Goal: Task Accomplishment & Management: Manage account settings

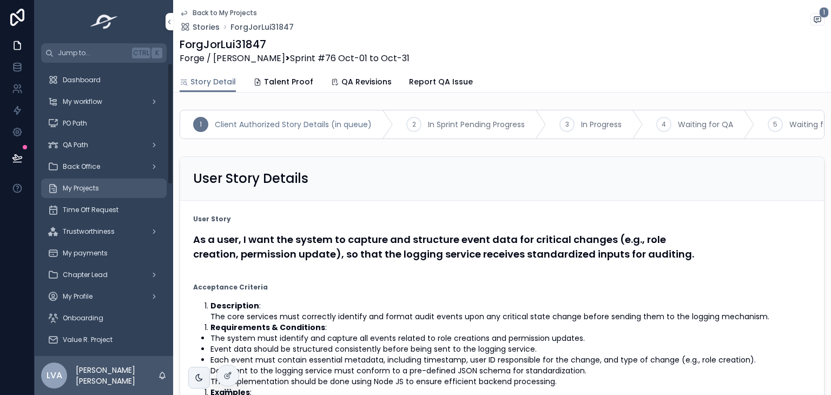
click at [104, 188] on div "My Projects" at bounding box center [104, 188] width 113 height 17
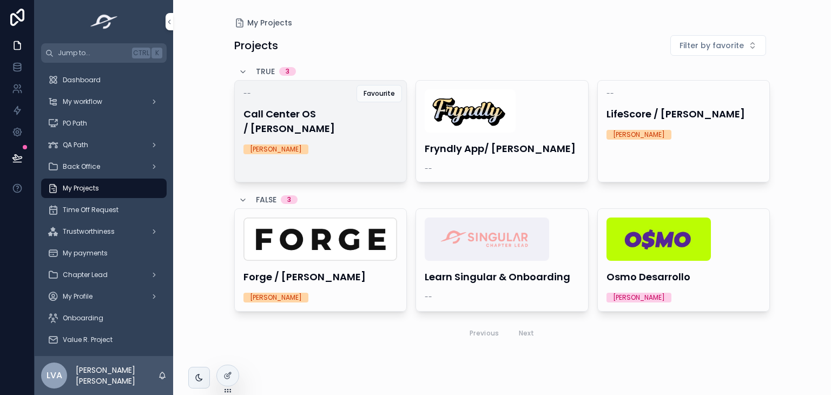
click at [372, 155] on link "-- Call Center OS / [PERSON_NAME] [PERSON_NAME]" at bounding box center [320, 131] width 173 height 102
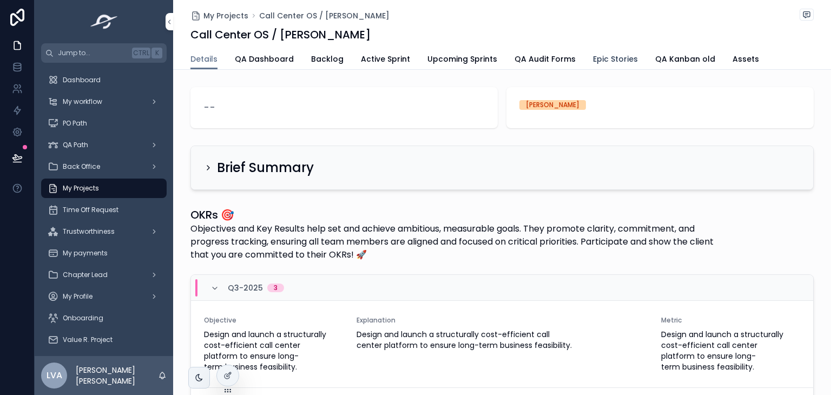
click at [614, 59] on span "Epic Stories" at bounding box center [615, 59] width 45 height 11
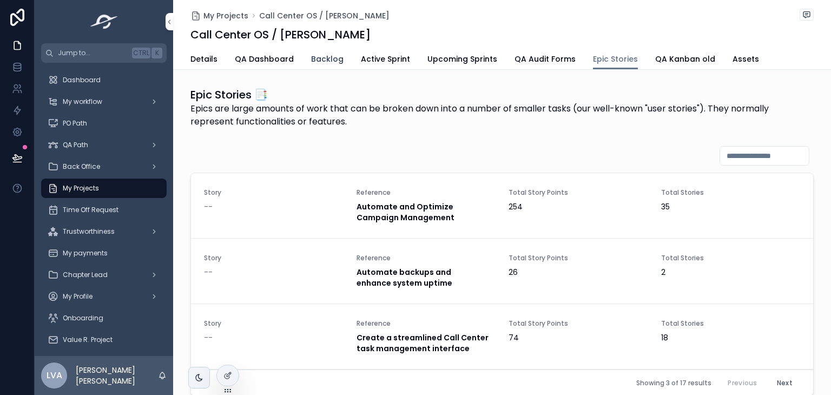
click at [317, 51] on link "Backlog" at bounding box center [327, 60] width 32 height 22
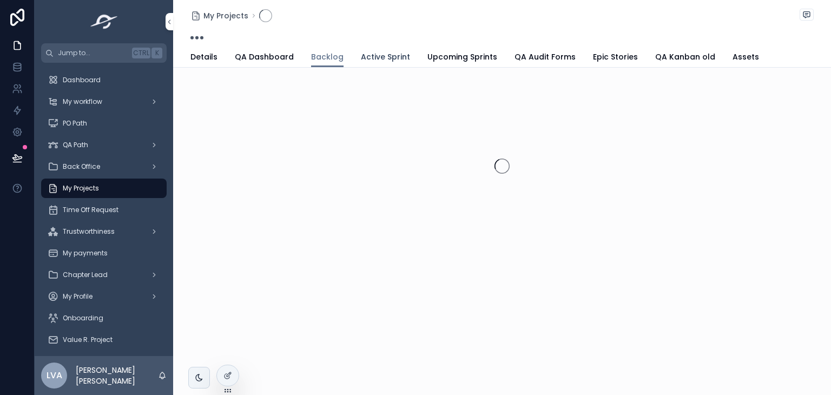
click at [376, 55] on span "Active Sprint" at bounding box center [385, 56] width 49 height 11
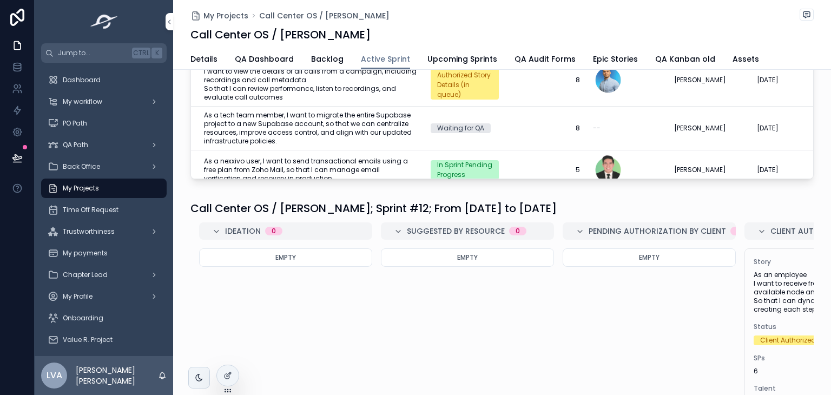
scroll to position [218, 0]
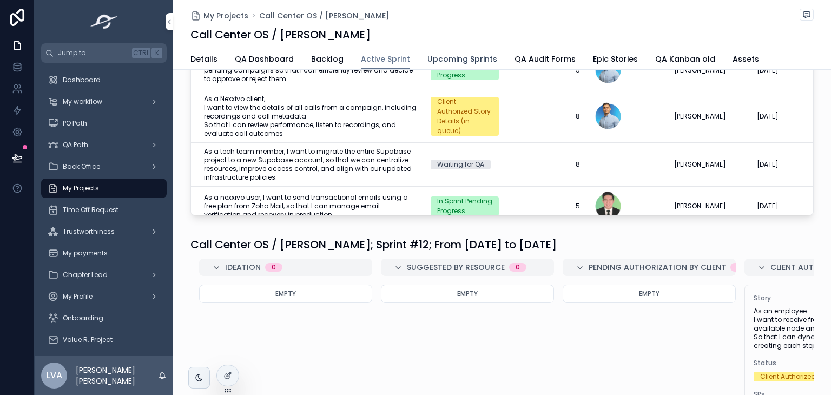
click at [462, 64] on link "Upcoming Sprints" at bounding box center [463, 60] width 70 height 22
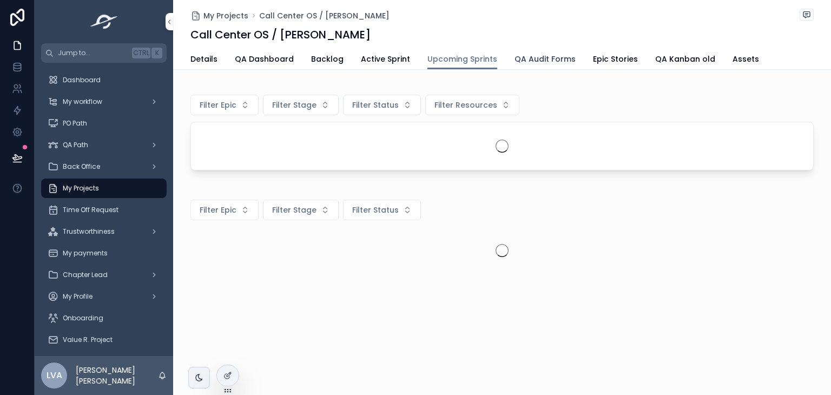
click at [539, 54] on span "QA Audit Forms" at bounding box center [545, 59] width 61 height 11
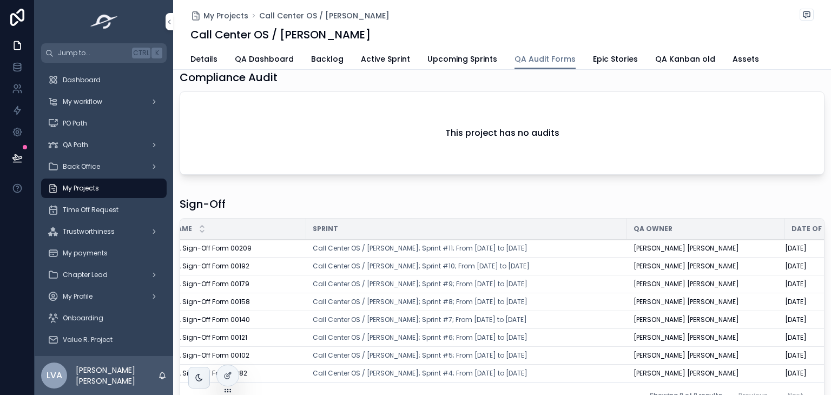
scroll to position [0, 23]
click at [502, 269] on td "Call Center OS / [PERSON_NAME]; Sprint #10; From [DATE] to [DATE]" at bounding box center [465, 267] width 321 height 18
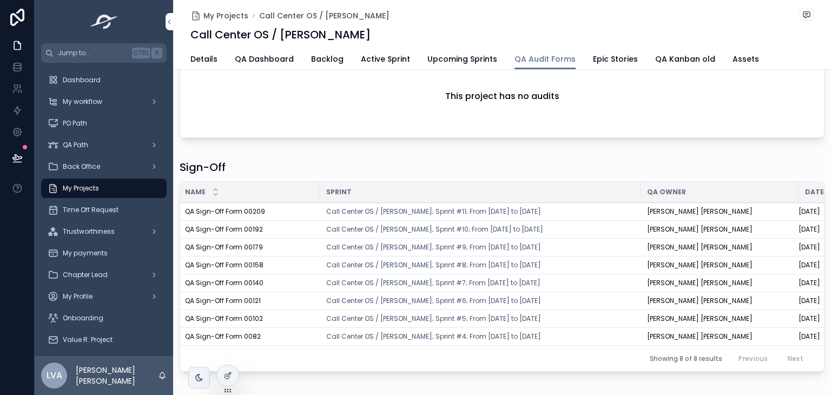
scroll to position [0, 0]
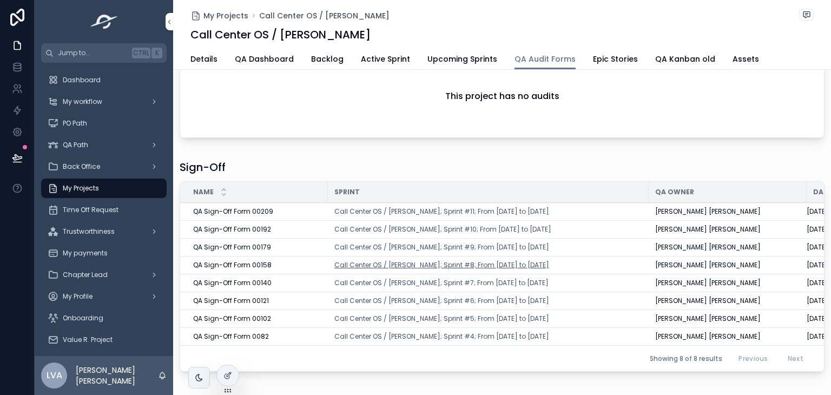
click at [496, 264] on span "Call Center OS / [PERSON_NAME]; Sprint #8; From [DATE] to [DATE]" at bounding box center [442, 265] width 215 height 9
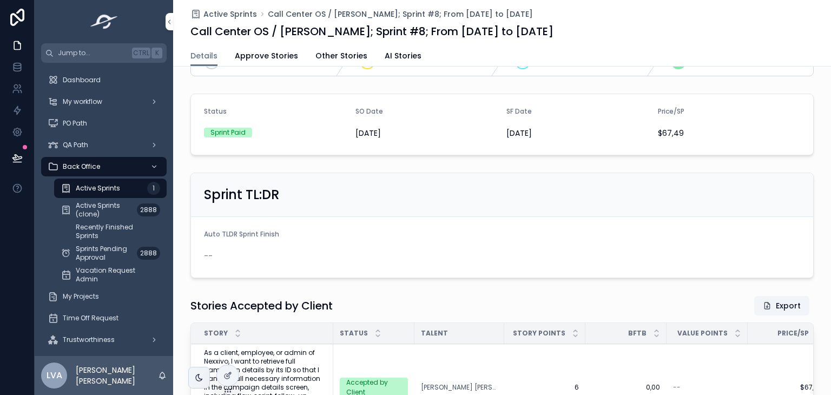
scroll to position [106, 0]
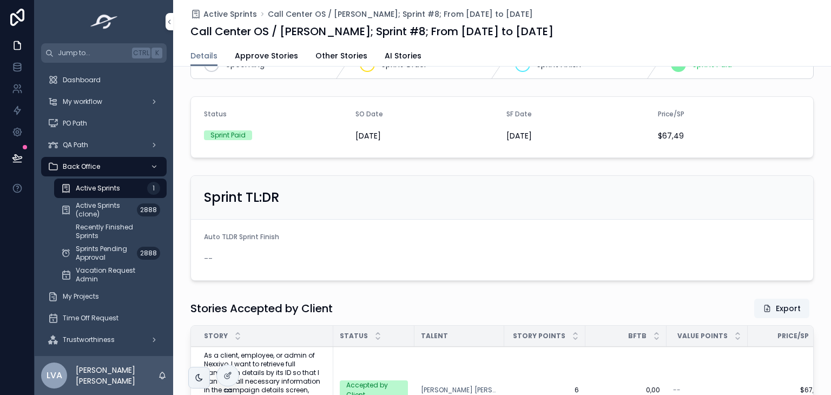
click at [440, 332] on div "Talent" at bounding box center [460, 336] width 90 height 17
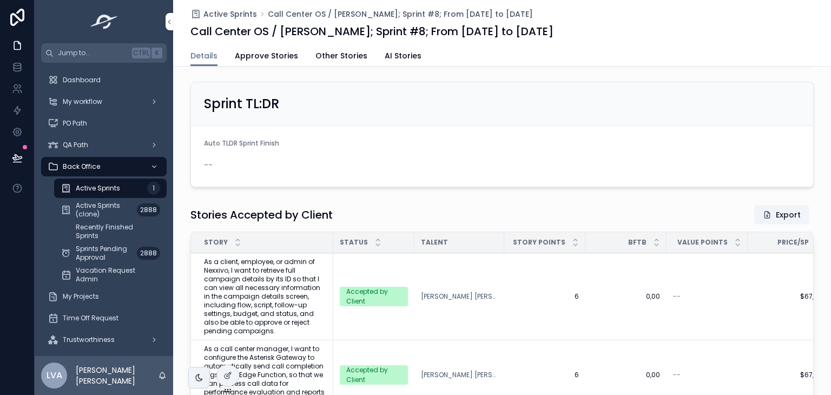
scroll to position [0, 0]
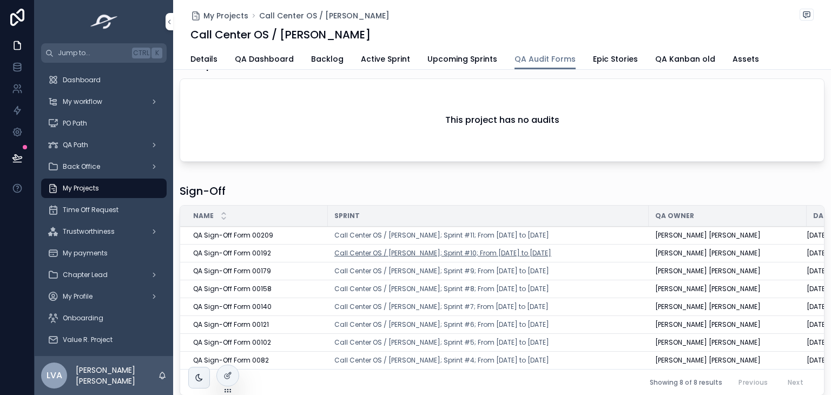
scroll to position [65, 0]
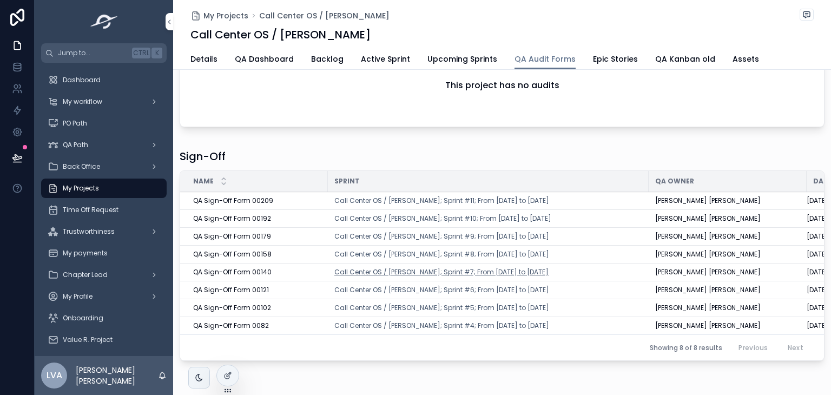
click at [428, 268] on span "Call Center OS / [PERSON_NAME]; Sprint #7; From [DATE] to [DATE]" at bounding box center [442, 272] width 214 height 9
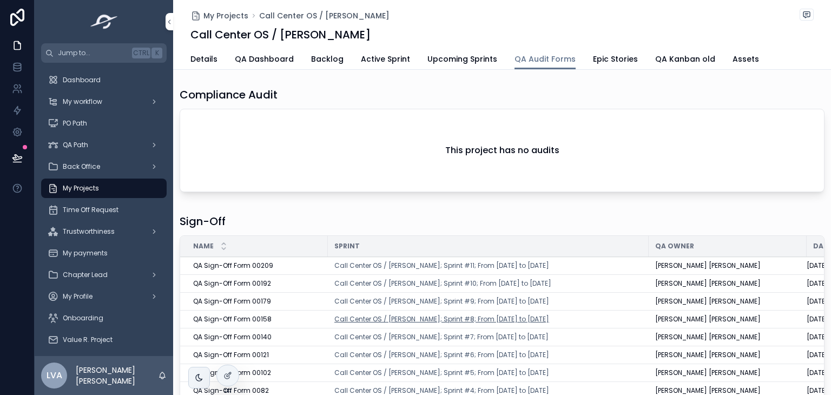
click at [450, 320] on span "Call Center OS / [PERSON_NAME]; Sprint #8; From [DATE] to [DATE]" at bounding box center [442, 319] width 215 height 9
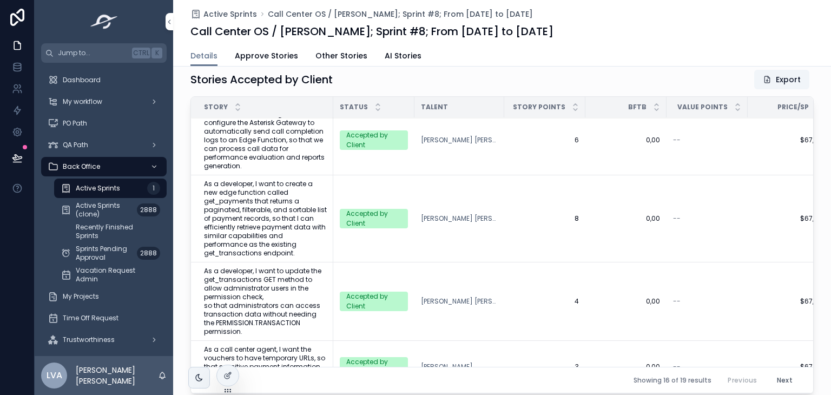
scroll to position [103, 0]
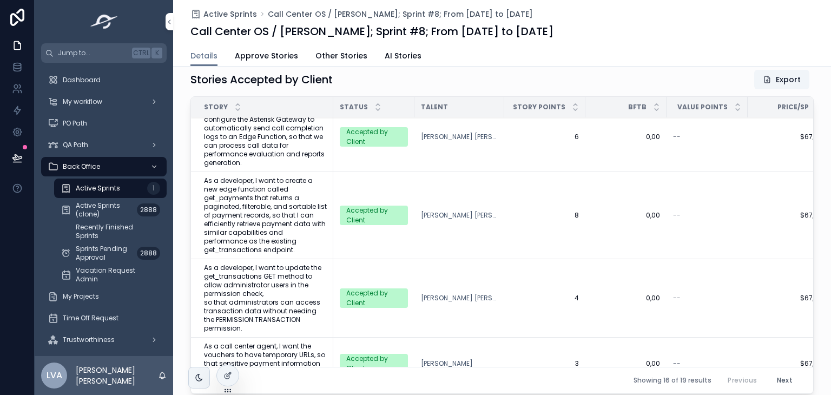
click at [450, 102] on div "Talent" at bounding box center [460, 107] width 90 height 17
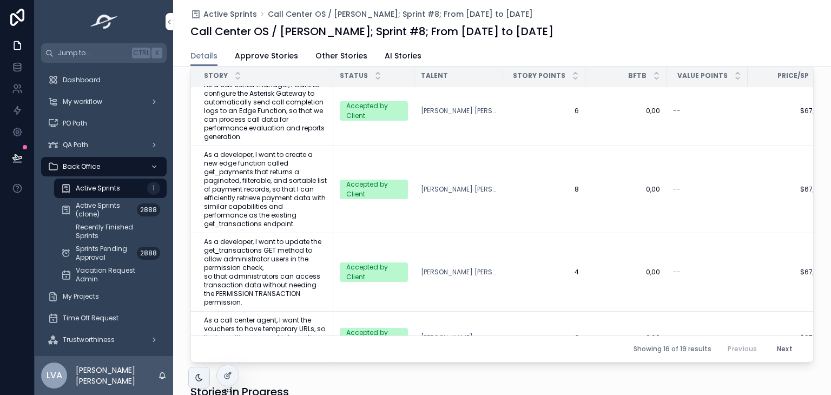
scroll to position [94, 0]
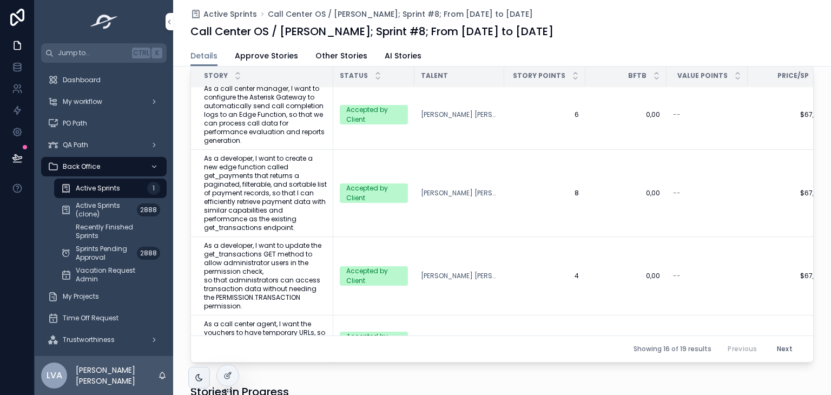
click at [780, 174] on td "$67,49 $67,49" at bounding box center [788, 193] width 81 height 87
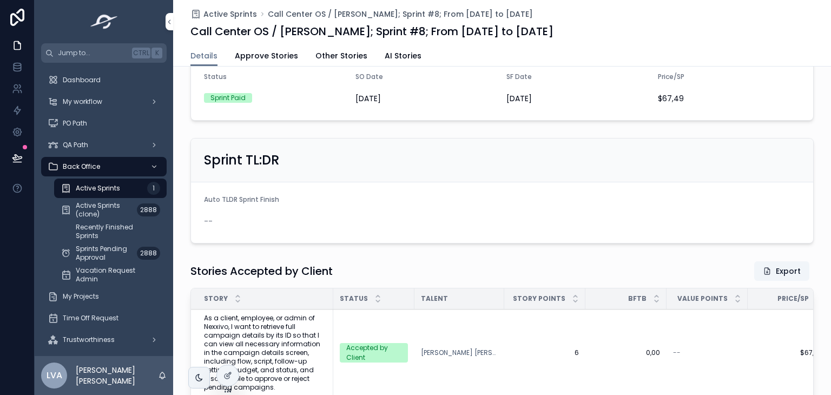
scroll to position [117, 0]
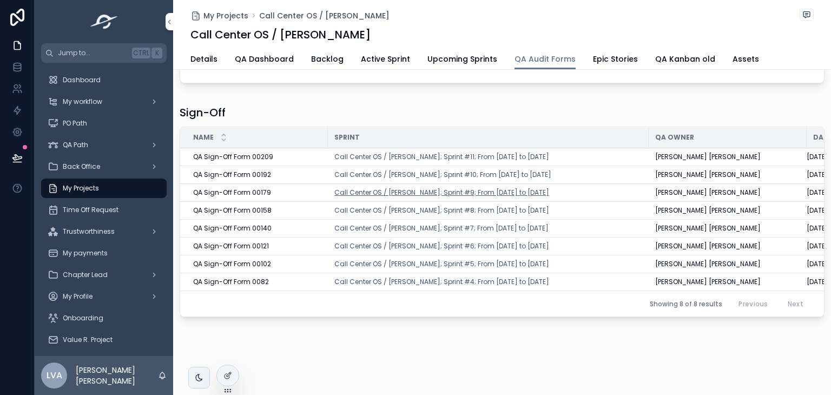
scroll to position [115, 0]
click at [449, 188] on span "Call Center OS / [PERSON_NAME]; Sprint #9; From [DATE] to [DATE]" at bounding box center [442, 192] width 215 height 9
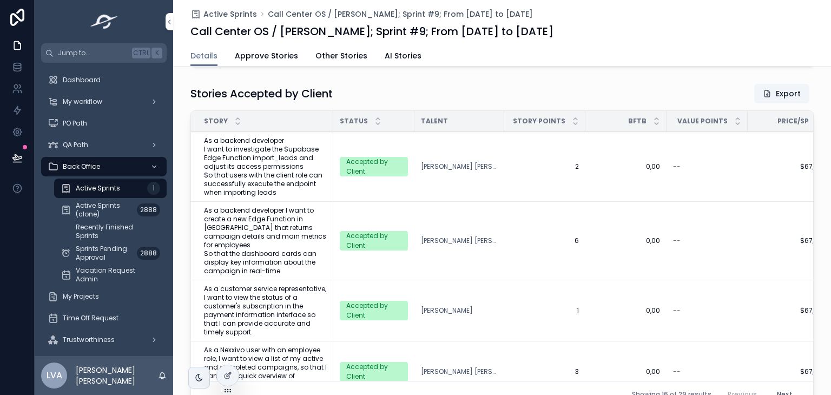
scroll to position [19, 0]
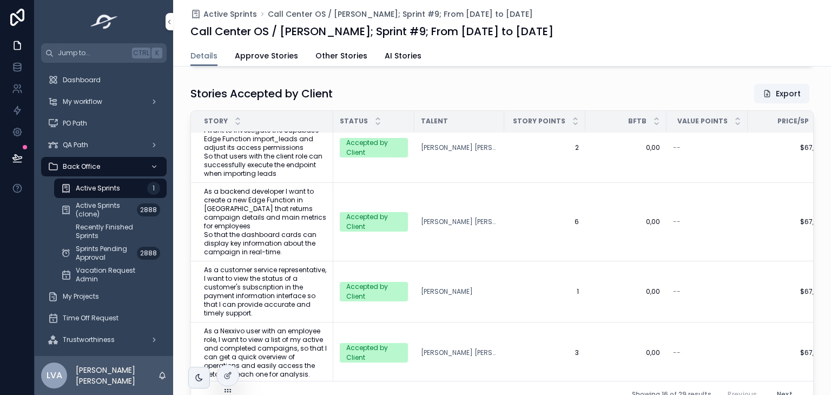
click at [182, 328] on div "Stories Accepted by Client Export Story Status Talent Story Points BFTB Value P…" at bounding box center [502, 248] width 658 height 338
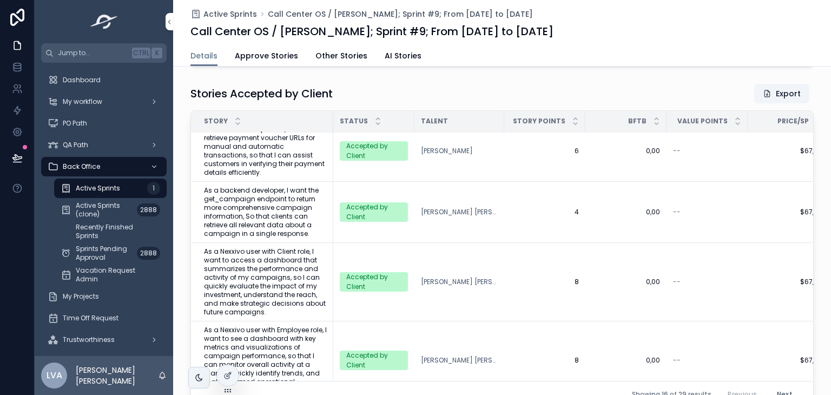
scroll to position [411, 0]
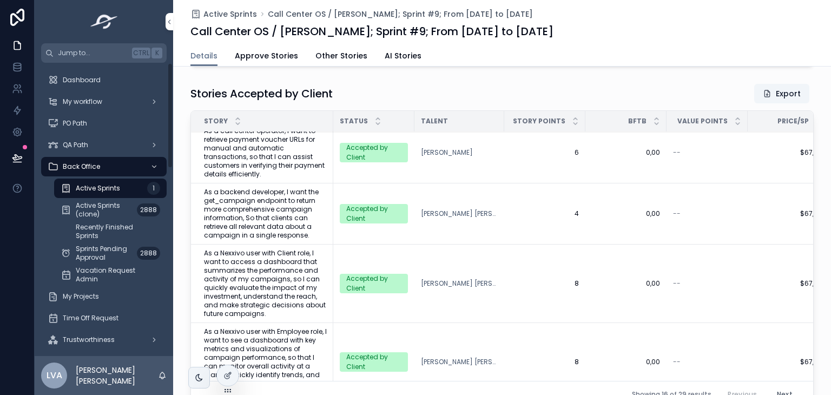
click at [186, 287] on div "Stories Accepted by Client Export Story Status Talent Story Points BFTB Value P…" at bounding box center [502, 248] width 658 height 338
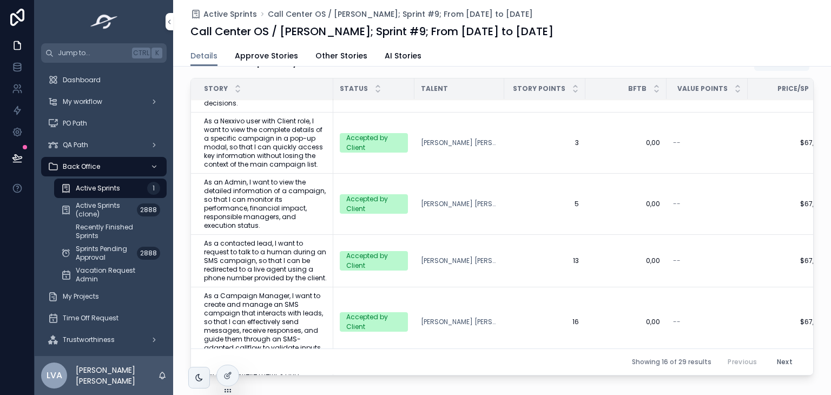
scroll to position [667, 0]
click at [182, 237] on div "Stories Accepted by Client Export Story Status Talent Story Points BFTB Value P…" at bounding box center [502, 216] width 658 height 338
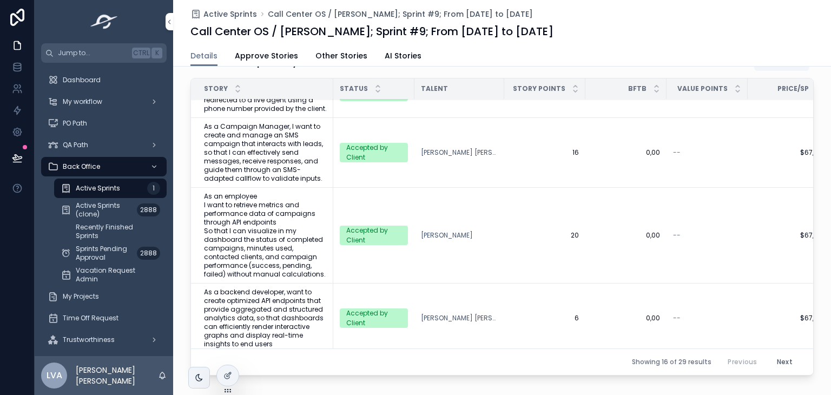
scroll to position [844, 0]
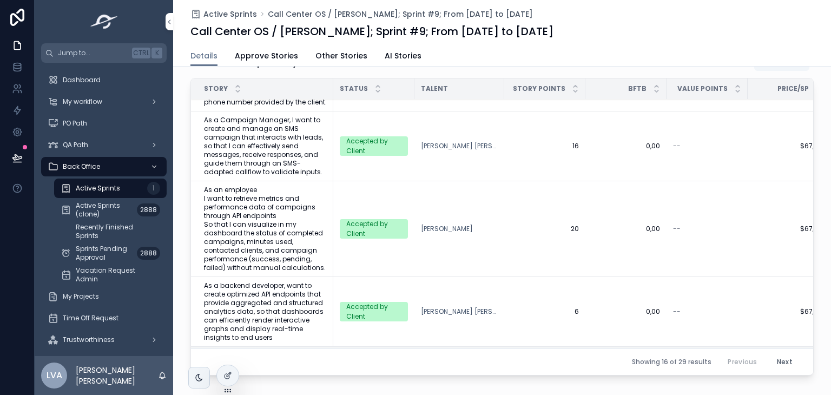
click at [177, 46] on div "Active Sprints Call Center OS / [PERSON_NAME]; Sprint #9; From [DATE] to [DATE]…" at bounding box center [502, 33] width 658 height 67
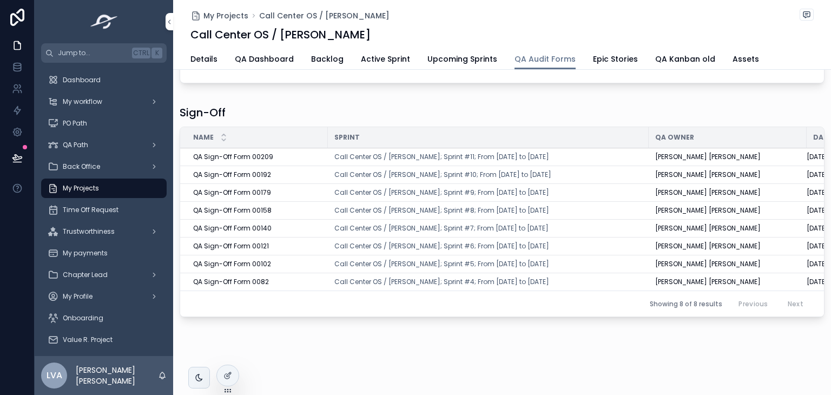
scroll to position [115, 0]
click at [260, 171] on span "QA Sign-Off Form 00192" at bounding box center [232, 175] width 78 height 9
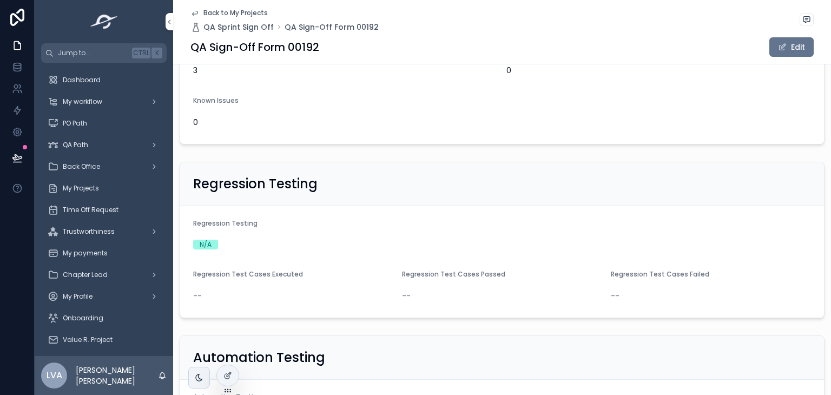
scroll to position [1308, 0]
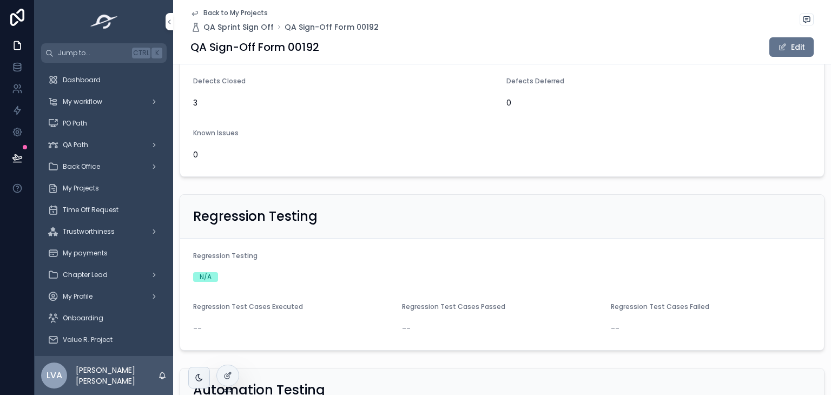
click at [191, 10] on icon "scrollable content" at bounding box center [195, 13] width 9 height 9
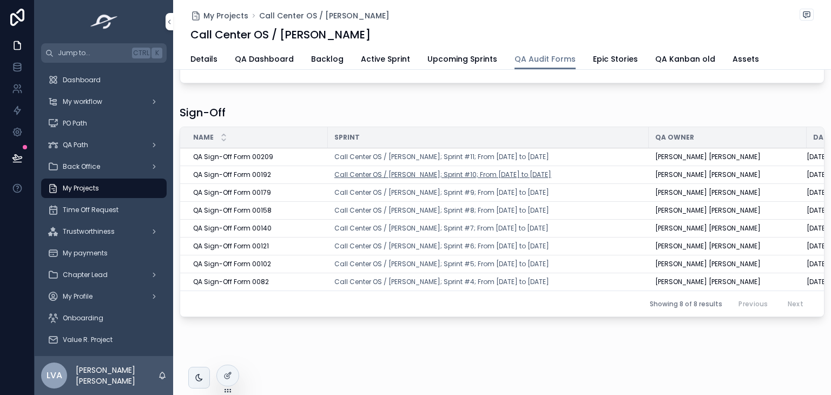
click at [458, 171] on span "Call Center OS / [PERSON_NAME]; Sprint #10; From [DATE] to [DATE]" at bounding box center [443, 175] width 217 height 9
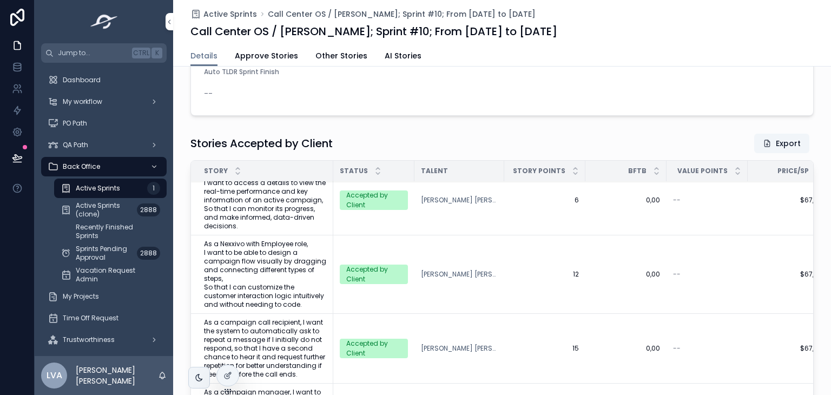
scroll to position [817, 0]
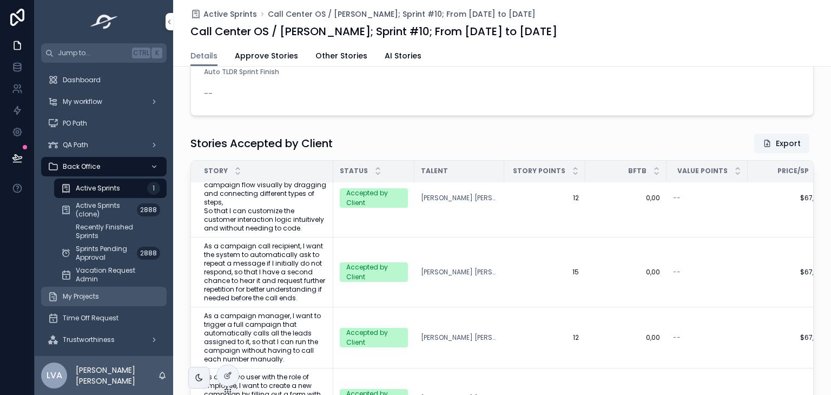
click at [83, 297] on span "My Projects" at bounding box center [81, 296] width 36 height 9
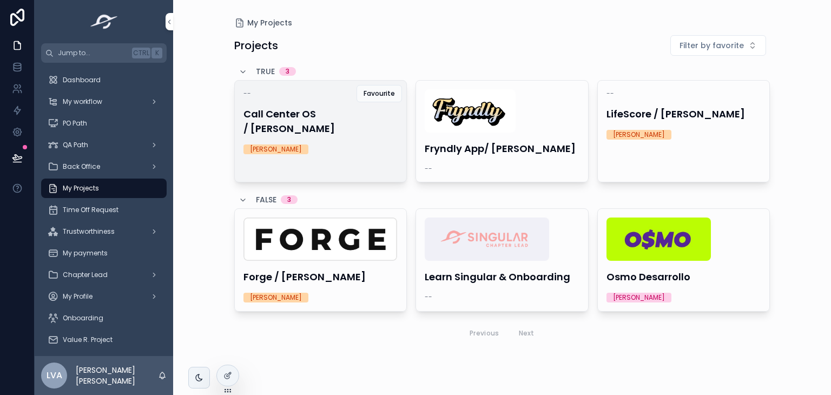
click at [327, 116] on h4 "Call Center OS / [PERSON_NAME]" at bounding box center [321, 121] width 155 height 29
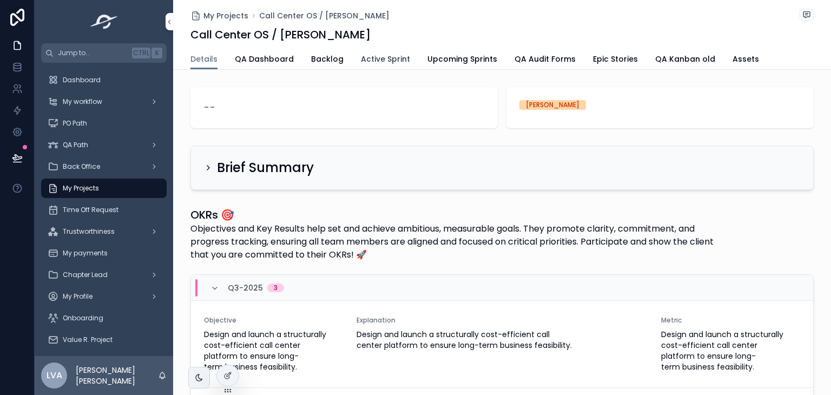
click at [381, 63] on span "Active Sprint" at bounding box center [385, 59] width 49 height 11
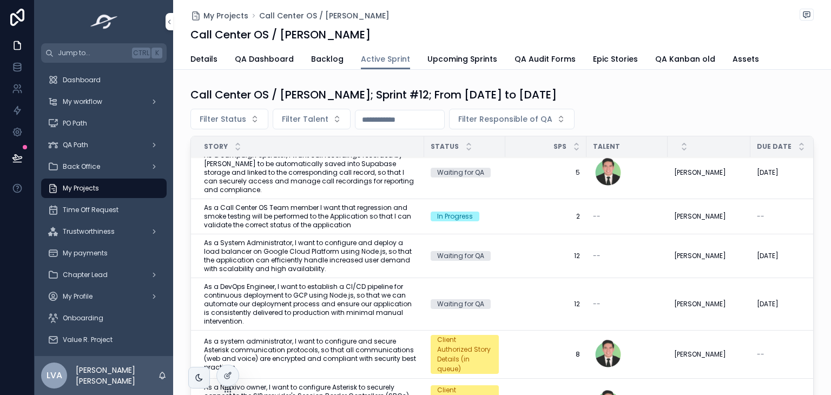
scroll to position [379, 0]
click at [307, 115] on span "Filter Talent" at bounding box center [305, 119] width 47 height 11
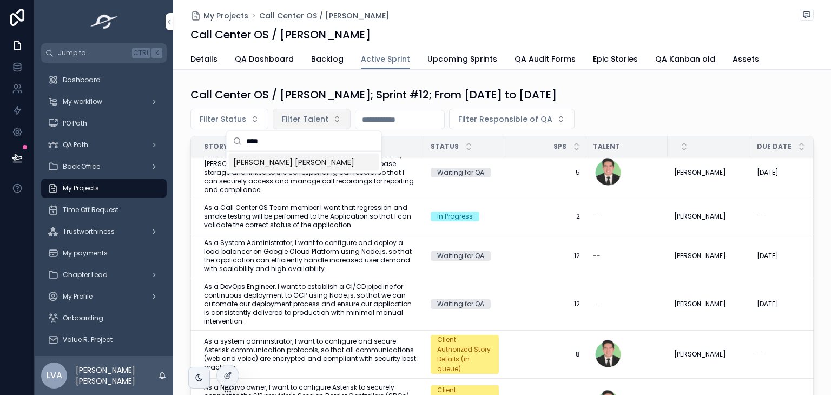
type input "***"
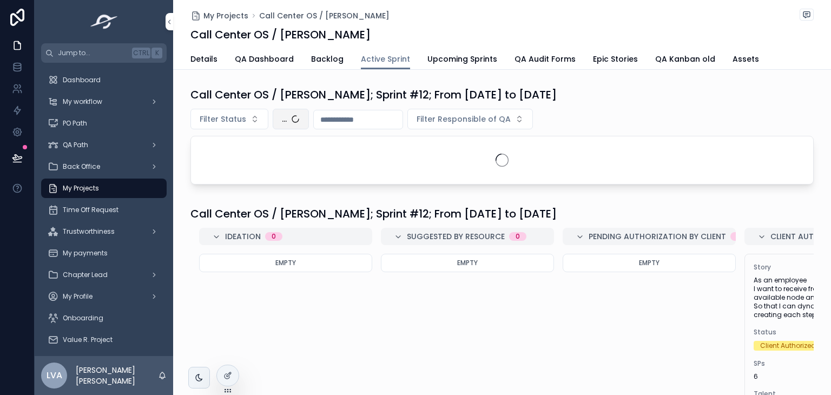
click at [297, 117] on button "..." at bounding box center [291, 119] width 36 height 21
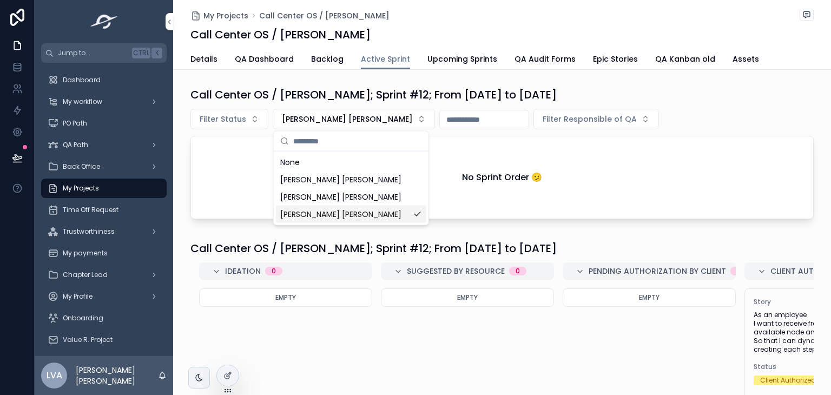
click at [310, 211] on span "[PERSON_NAME] [PERSON_NAME]" at bounding box center [340, 214] width 121 height 11
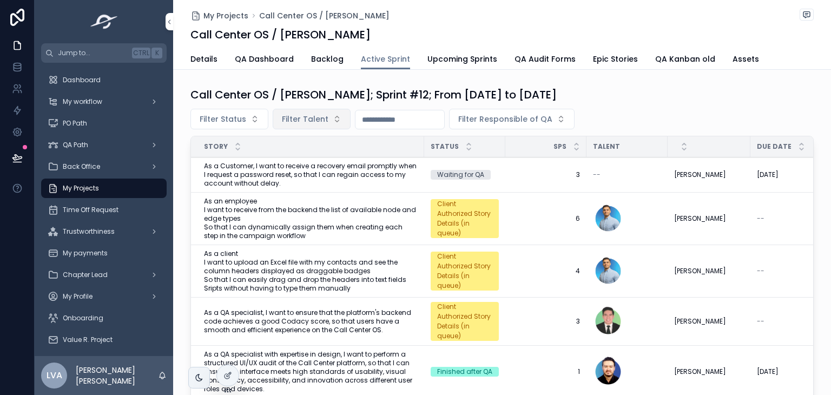
click at [292, 122] on span "Filter Talent" at bounding box center [305, 119] width 47 height 11
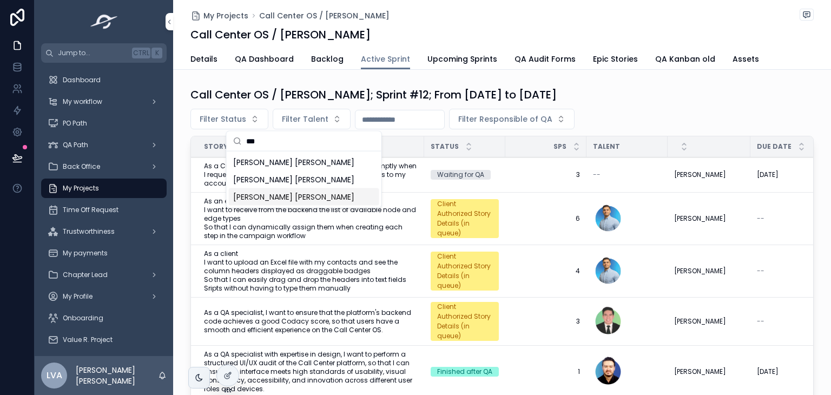
type input "***"
click at [267, 174] on span "[PERSON_NAME] [PERSON_NAME]" at bounding box center [293, 179] width 121 height 11
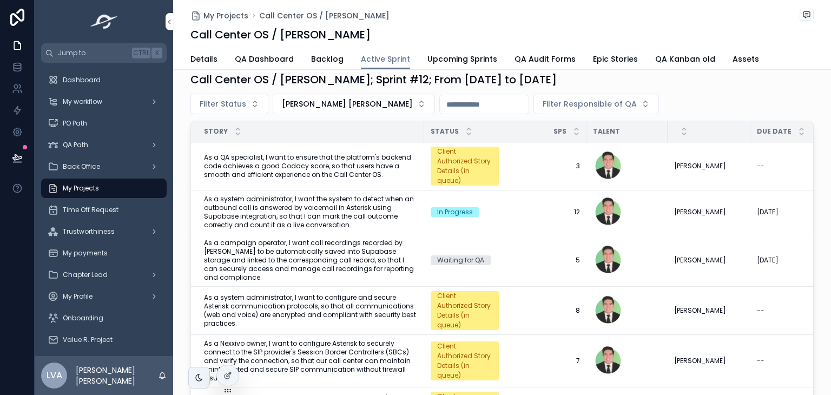
scroll to position [8, 0]
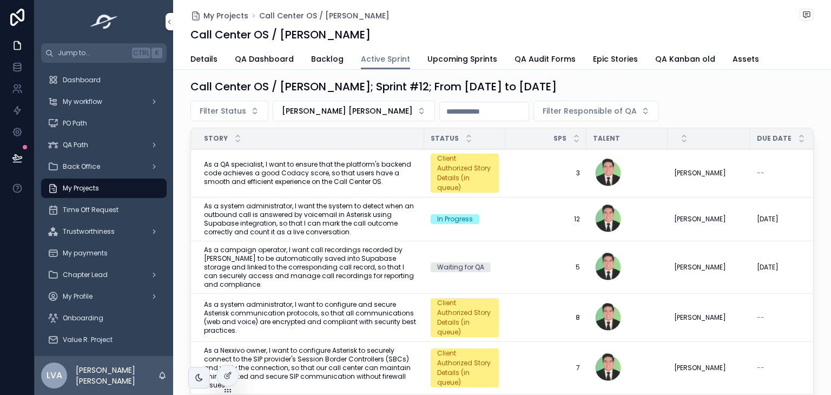
click at [295, 214] on span "As a system administrator, I want the system to detect when an outbound call is…" at bounding box center [311, 219] width 214 height 35
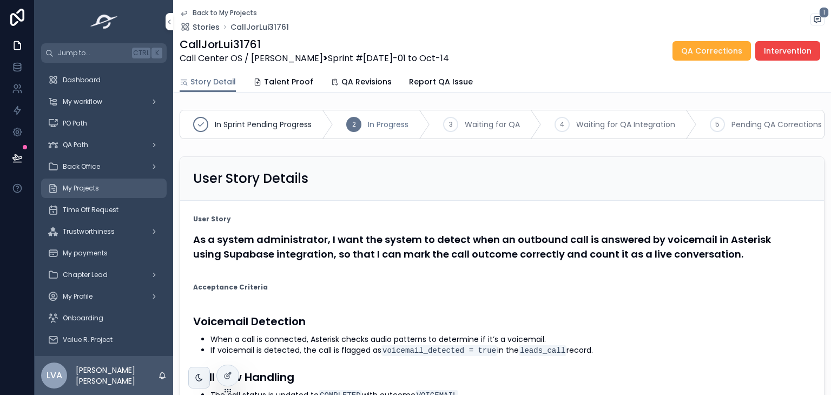
click at [95, 187] on span "My Projects" at bounding box center [81, 188] width 36 height 9
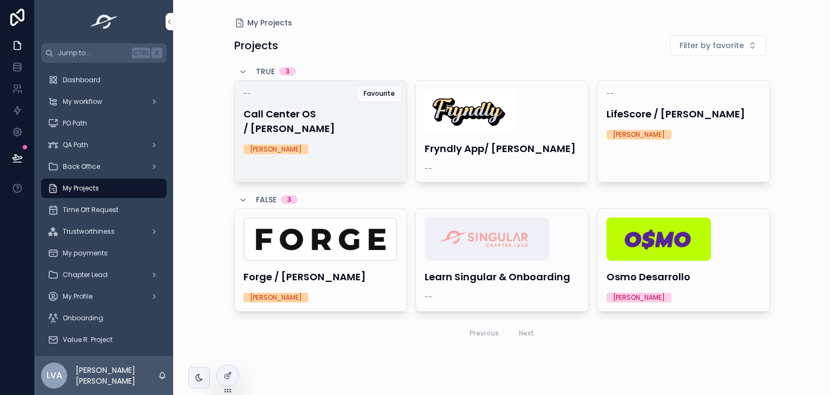
click at [316, 145] on div "[PERSON_NAME]" at bounding box center [321, 150] width 155 height 10
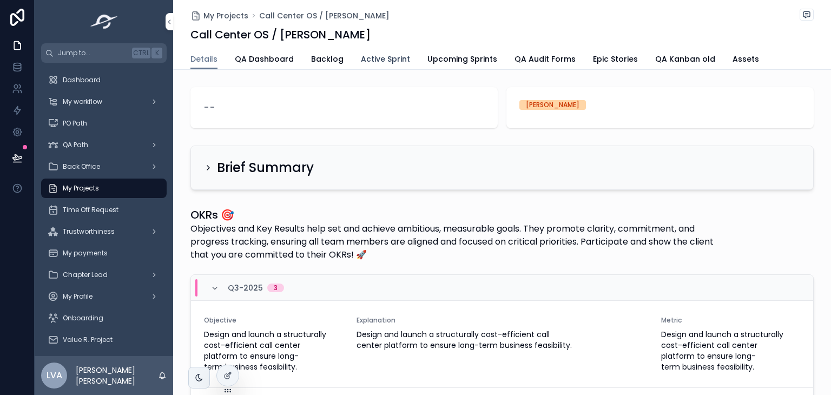
click at [374, 66] on link "Active Sprint" at bounding box center [385, 60] width 49 height 22
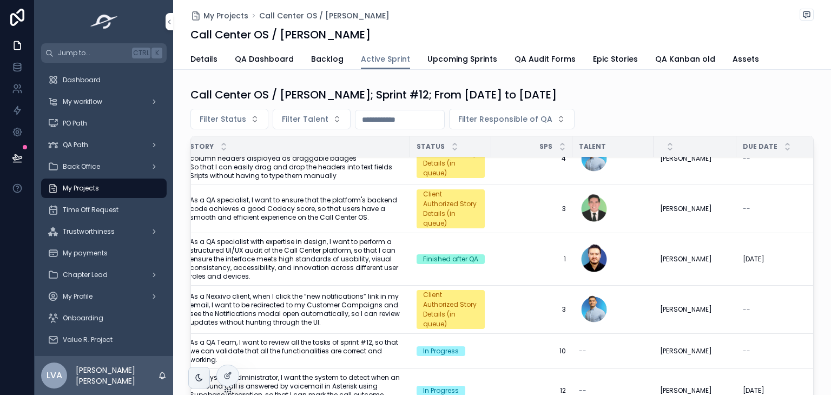
scroll to position [0, 14]
